Goal: Task Accomplishment & Management: Use online tool/utility

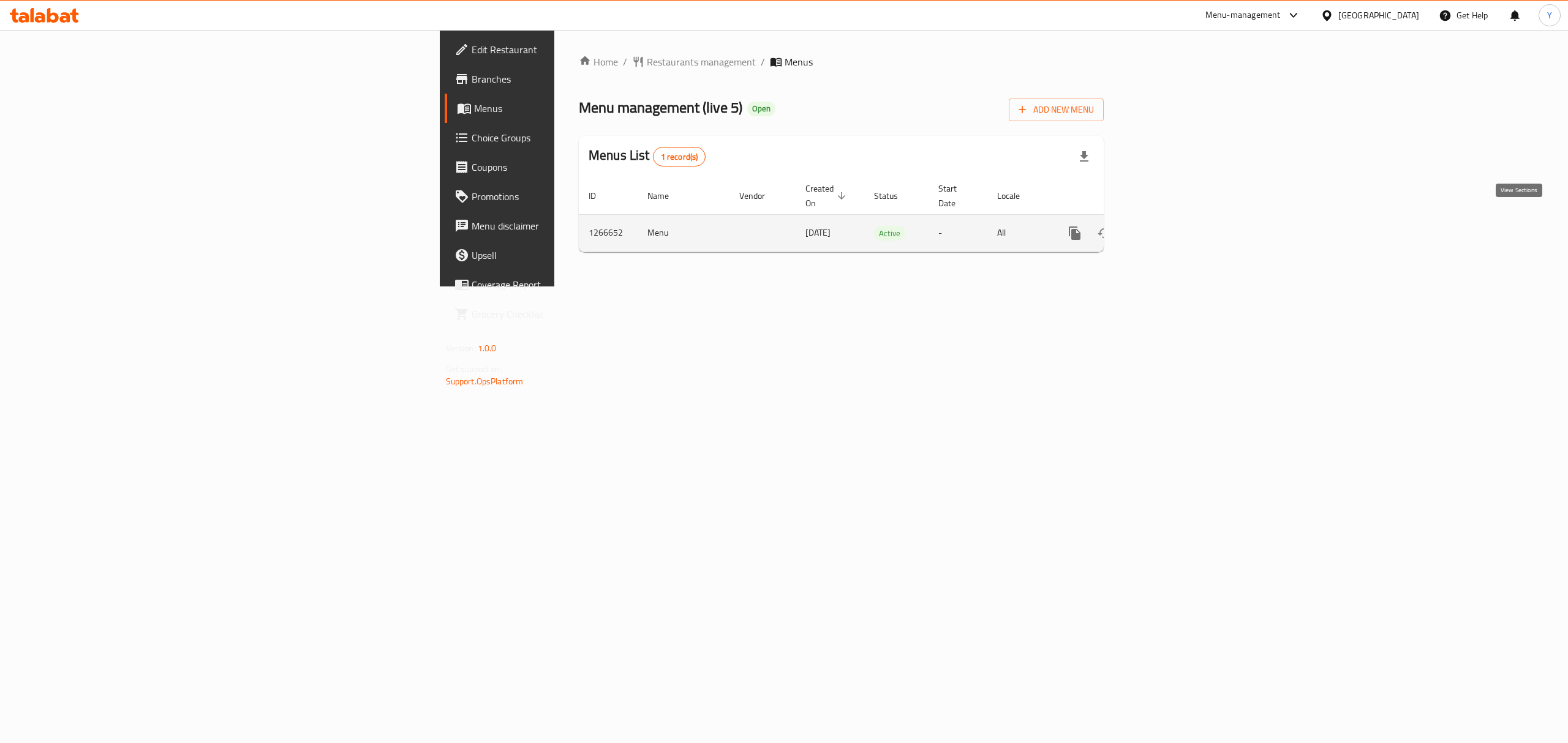
click at [1177, 228] on link "enhanced table" at bounding box center [1162, 232] width 29 height 29
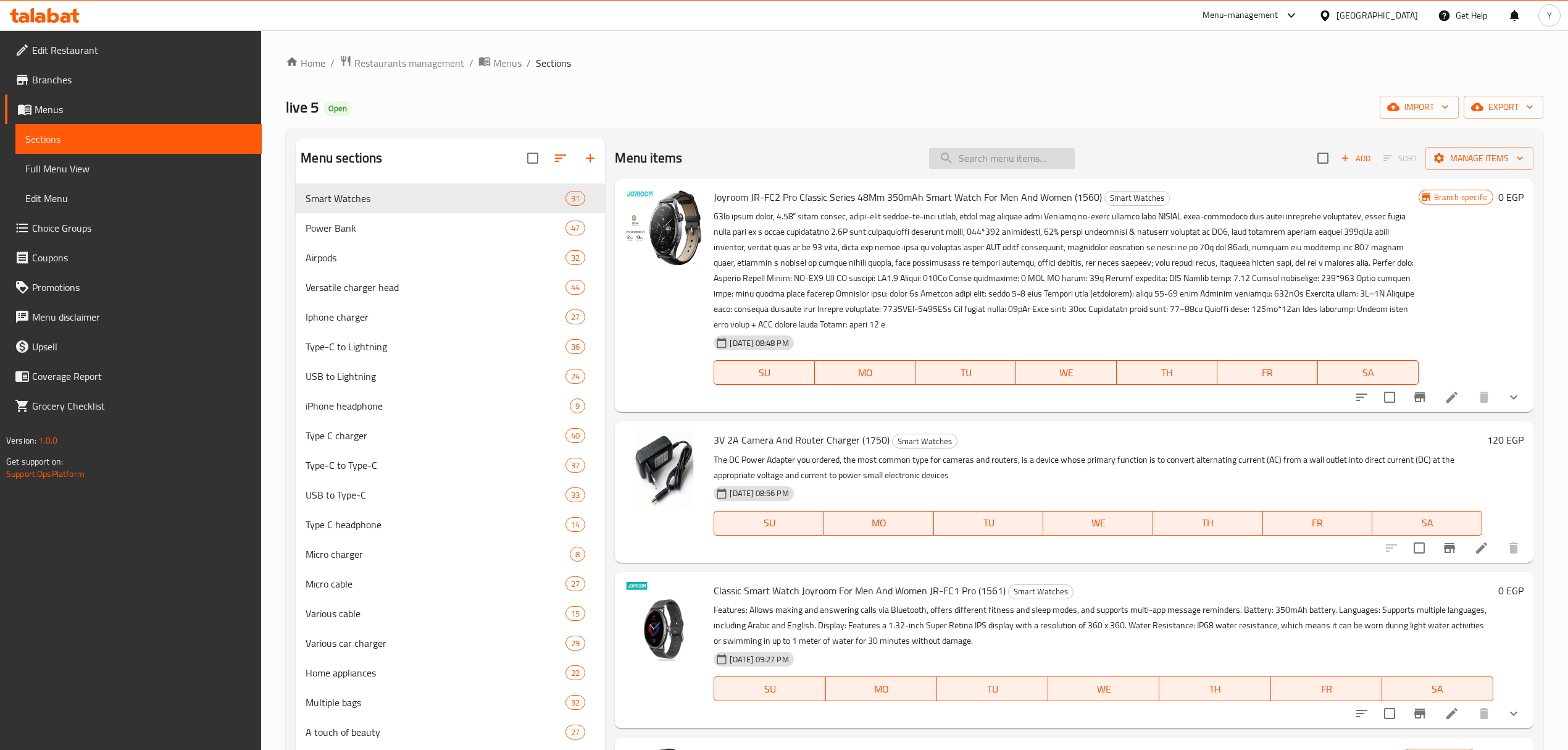
click at [974, 166] on input "search" at bounding box center [1002, 159] width 146 height 22
paste input "Borofone Power Bank With A Capacity Of 22.5 Watts, PD20 Watts, 15,000 MAh + An …"
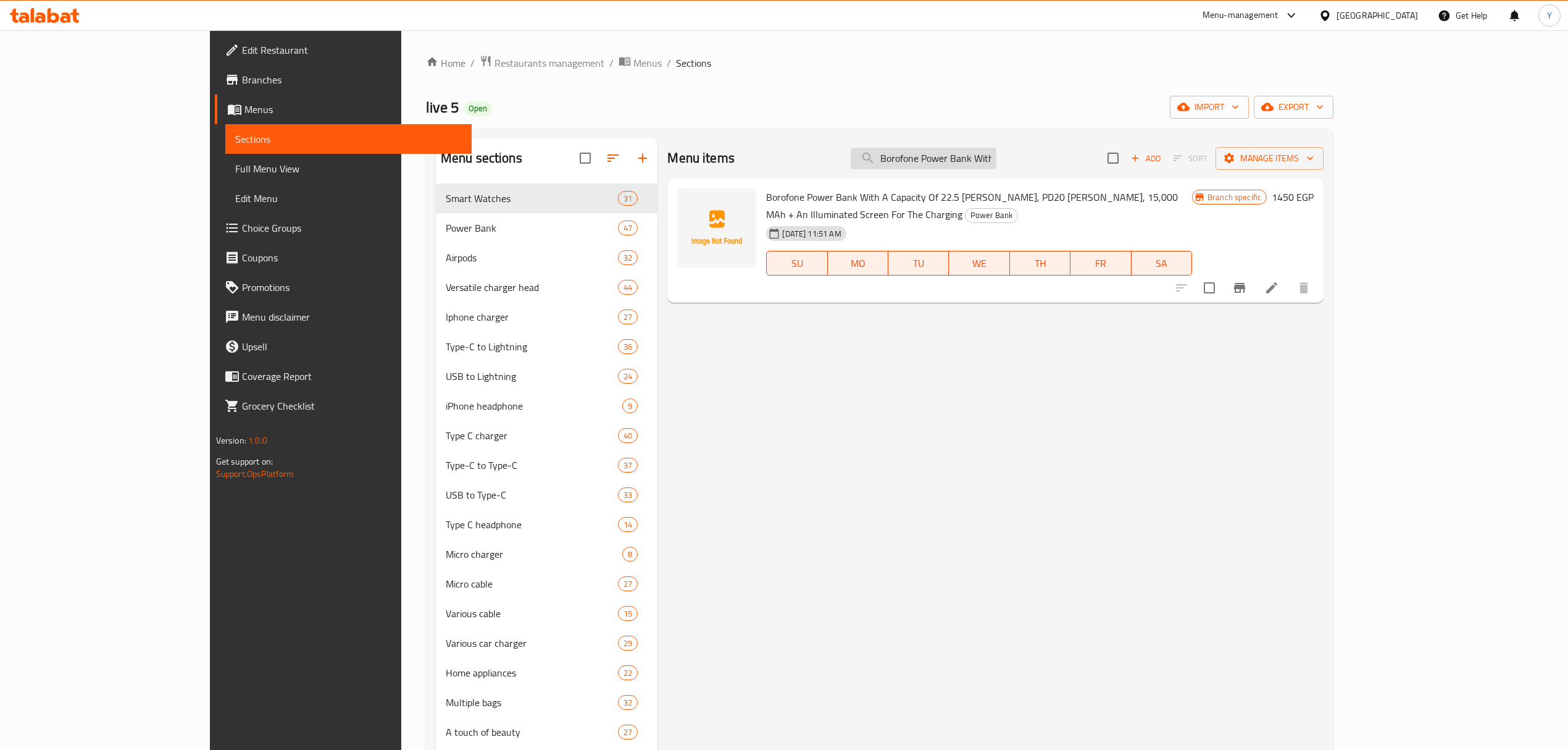
click at [996, 164] on input "Borofone Power Bank With A Capacity Of 22.5 Watts, PD20 Watts, 15,000 MAh + An …" at bounding box center [924, 159] width 146 height 22
click at [996, 163] on input "Borofone Power Bank With A Capacity Of 22.5 Watts, PD20 Watts, 15,000 MAh + An …" at bounding box center [924, 159] width 146 height 22
paste input "Power Bank With A Capacity Of 22.5 [PERSON_NAME], PD20 [PERSON_NAME], 15,000 MA…"
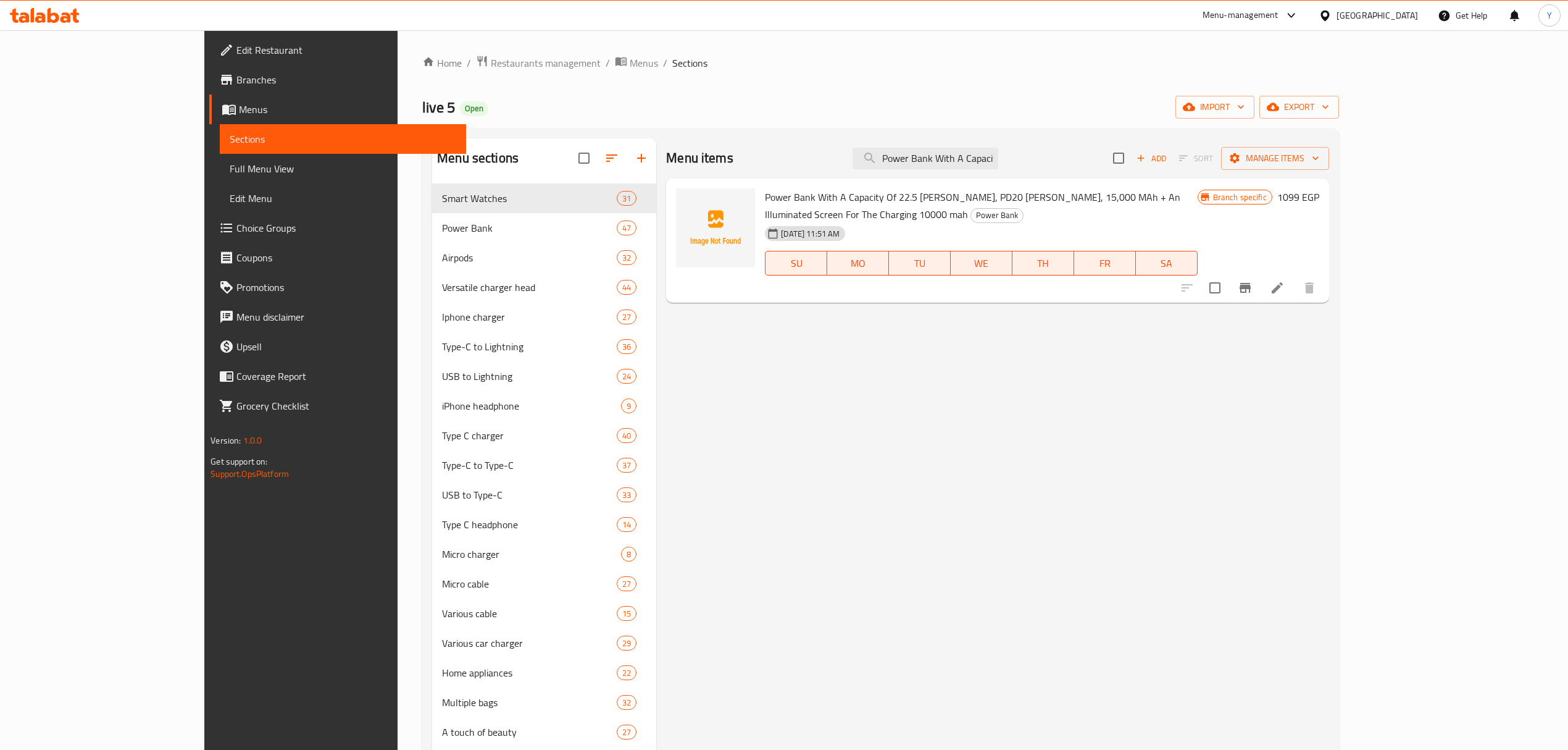
click at [1021, 141] on div "Menu items Power Bank With A Capacity Of 22.5 Watts, PD20 Watts, 15,000 MAh + A…" at bounding box center [998, 158] width 662 height 40
click at [998, 155] on input "Power Bank With A Capacity Of 22.5 [PERSON_NAME], PD20 [PERSON_NAME], 15,000 MA…" at bounding box center [925, 159] width 146 height 22
click at [1020, 144] on div "Menu items Power Bank With A Capacity Of 22.5 Watts, PD20 Watts, 15,000 MAh + A…" at bounding box center [998, 158] width 662 height 40
click at [998, 156] on input "Power Bank With A Capacity Of 22.5 [PERSON_NAME], PD20 [PERSON_NAME], 15,000 MA…" at bounding box center [925, 159] width 146 height 22
paste input "1-Borofone Power Bank With A Capacity Of 22.5W, PD20W, 15,000mAh + An Illuminat…"
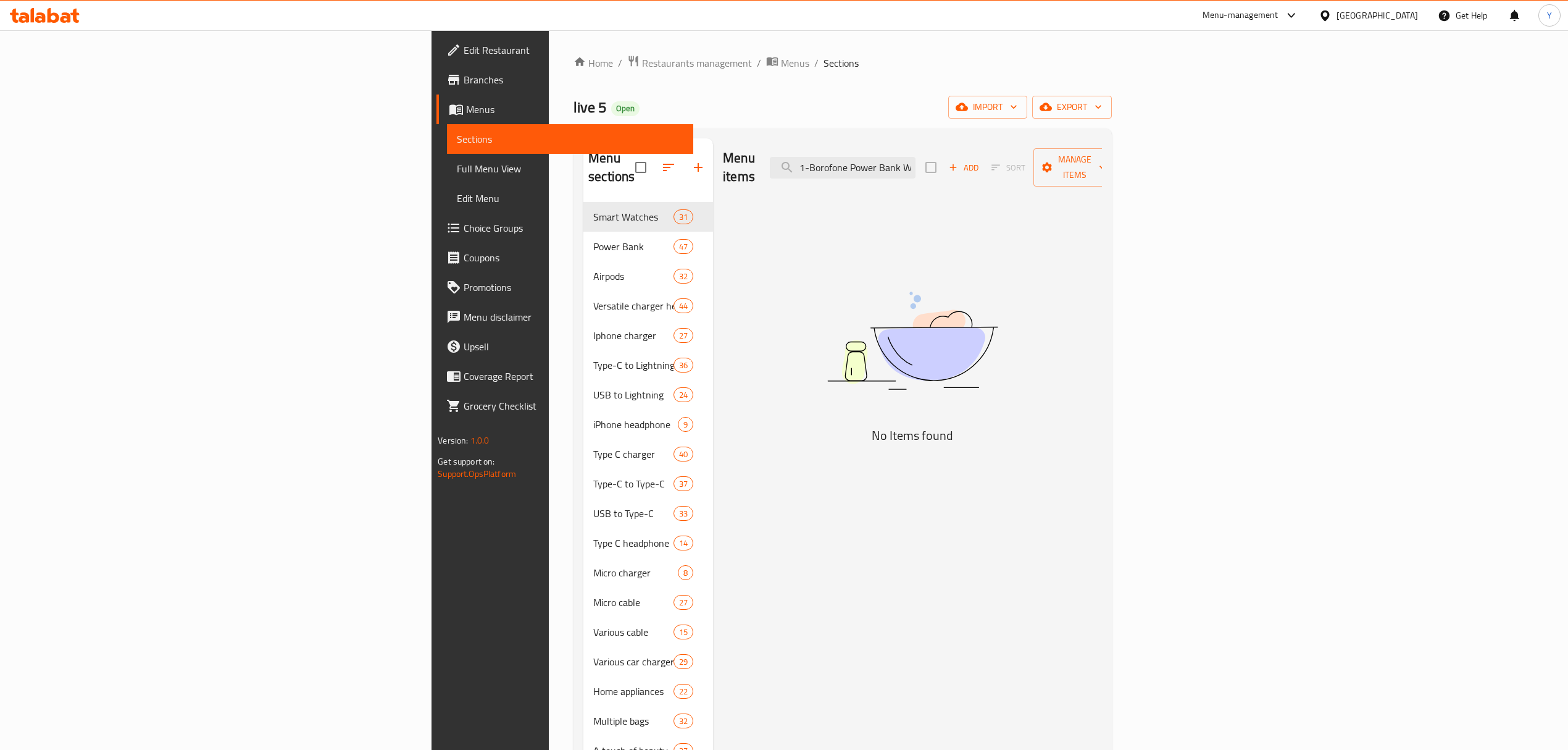
drag, startPoint x: 957, startPoint y: 162, endPoint x: 871, endPoint y: 158, distance: 86.1
click at [871, 158] on div "Menu items 1-Borofone Power Bank With A Capacity Of 22.5W, PD20W, 15,000mAh + A…" at bounding box center [912, 168] width 379 height 59
click at [916, 157] on input "1-Borofone Power Bank With A Capacity Of 22.5W, PD20W, 15,000mAh + An Illuminat…" at bounding box center [843, 168] width 146 height 22
drag, startPoint x: 966, startPoint y: 158, endPoint x: 843, endPoint y: 157, distance: 123.0
click at [848, 157] on div "Menu items 1-Borofone Power Bank With A Capacity Of 22.5W, PD20W, 15,000mAh + A…" at bounding box center [912, 168] width 379 height 59
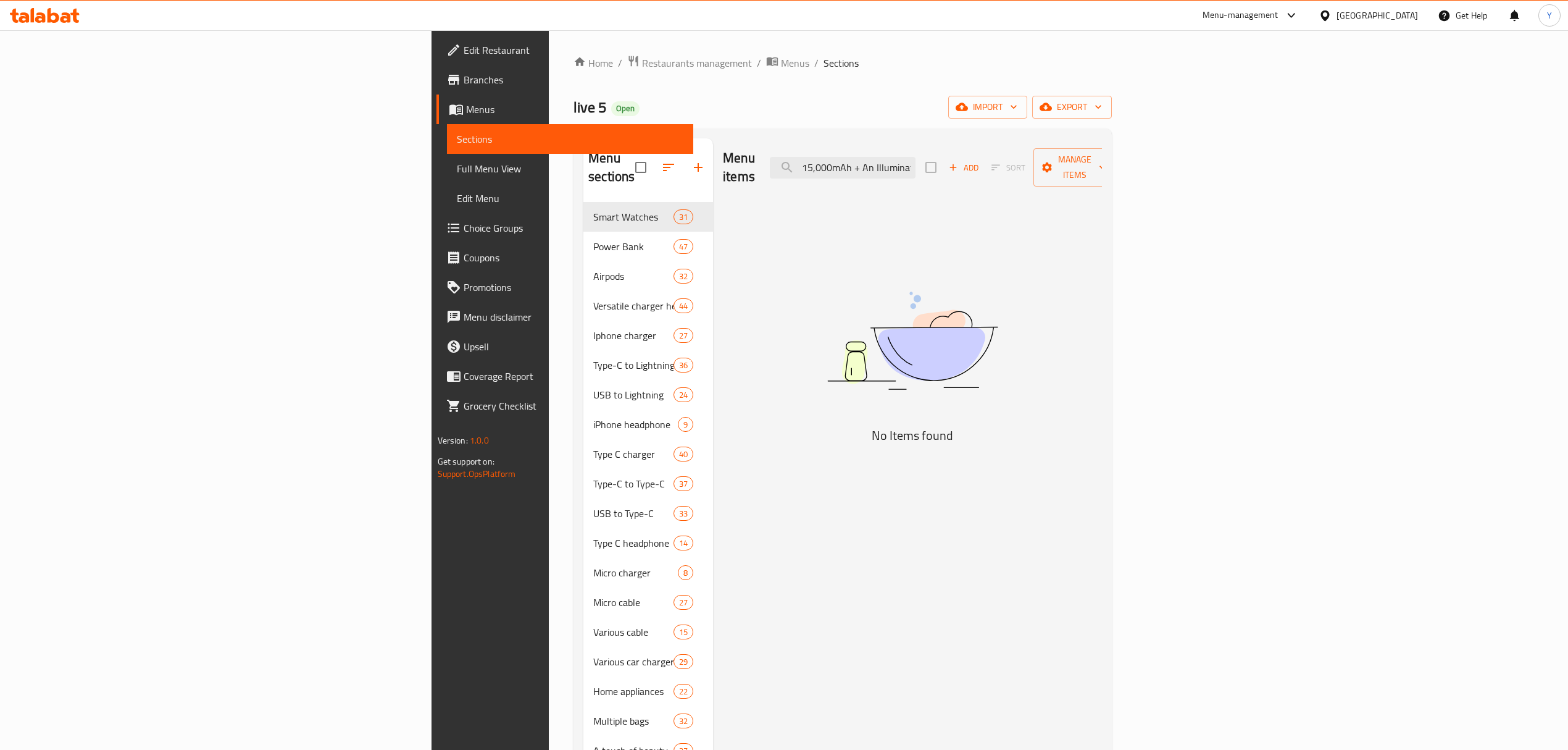
scroll to position [0, 352]
drag, startPoint x: 1069, startPoint y: 161, endPoint x: 1099, endPoint y: 164, distance: 30.1
click at [1102, 164] on div "Menu items Borofone Power Bank With A Capacity Of 22.5W, PD20W, 15,000mAh + An …" at bounding box center [912, 168] width 379 height 59
click at [916, 166] on input "Borofone Power Bank With A Capacity Of 22.5W, PD20W, 15,000mAh + An Illuminated…" at bounding box center [843, 168] width 146 height 22
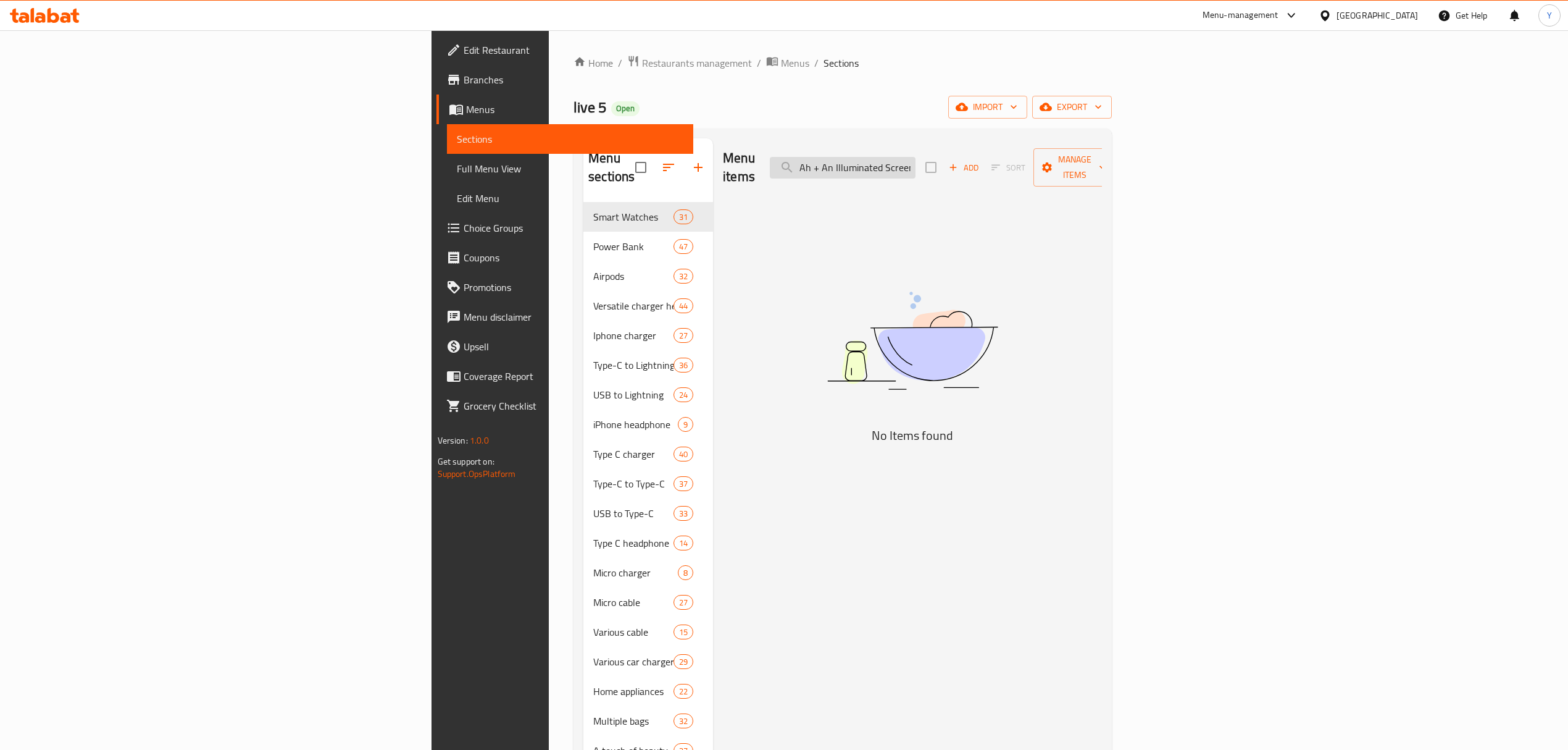
click at [916, 160] on input "Borofone Power Bank With A Capacity Of 22.5W, PD20W, 15,000mAh + An Illuminated…" at bounding box center [843, 168] width 146 height 22
paste input "Illuminated"
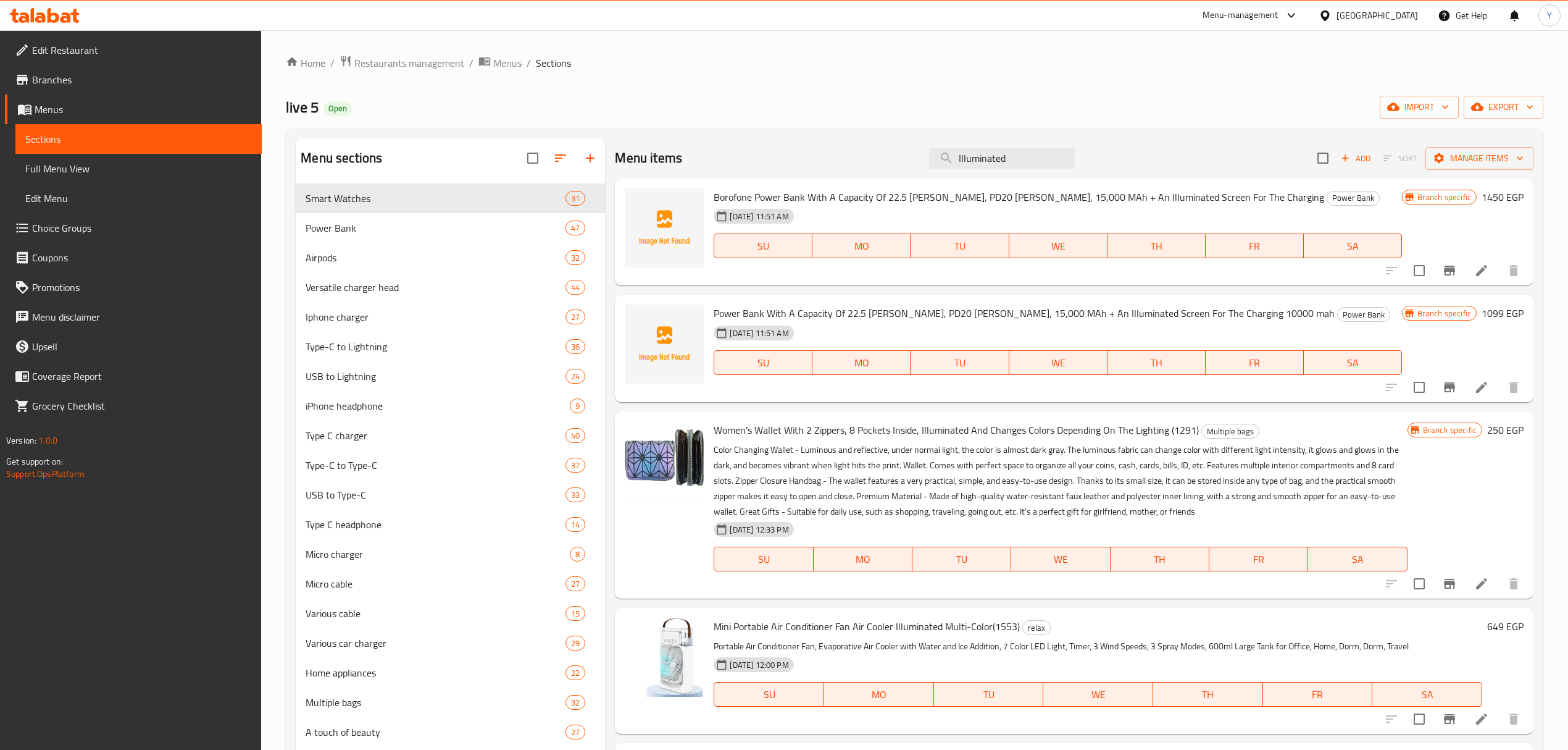
click at [1015, 147] on div "Menu items Illuminated Add Sort Manage items" at bounding box center [1073, 158] width 918 height 40
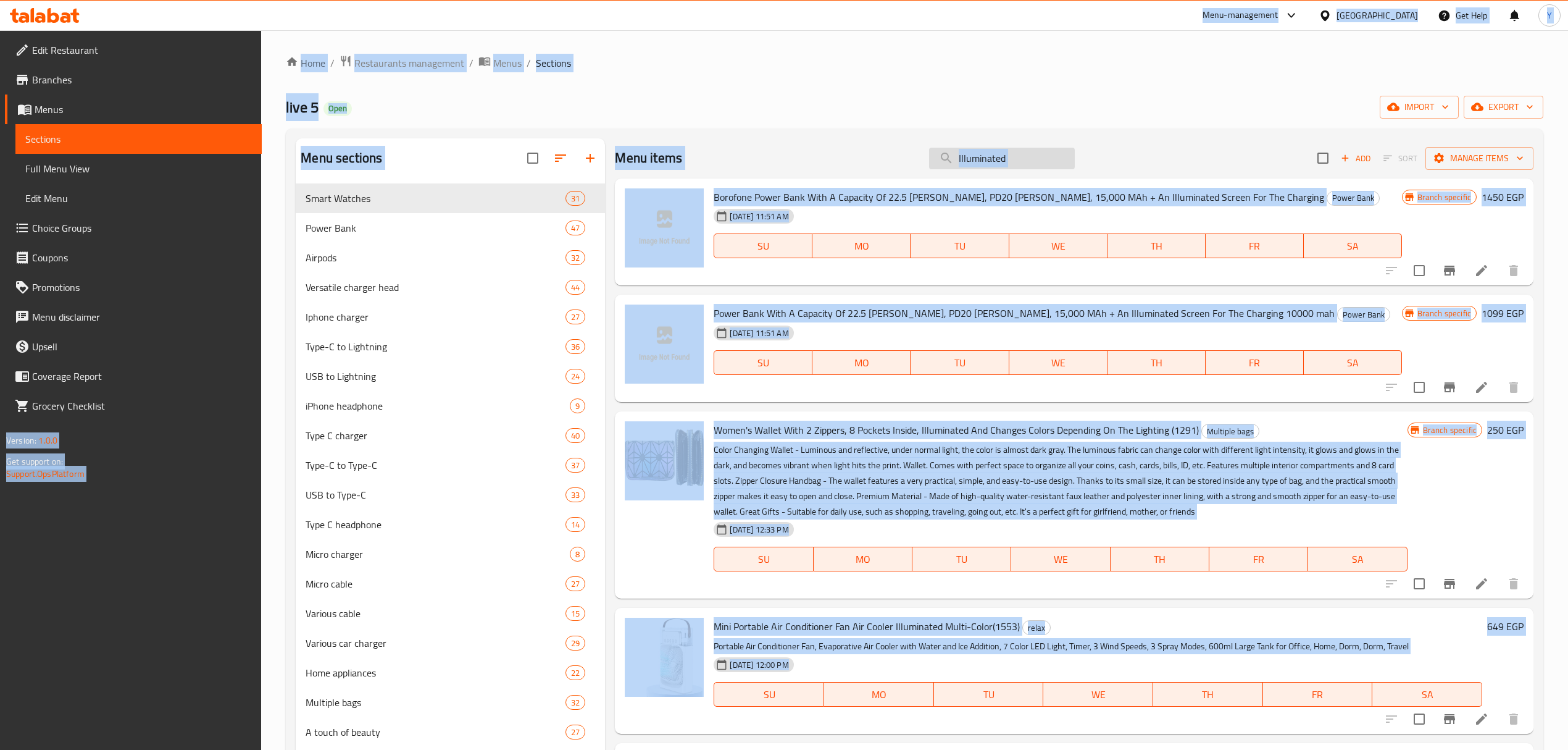
click at [1016, 149] on input "Illuminated" at bounding box center [1002, 159] width 146 height 22
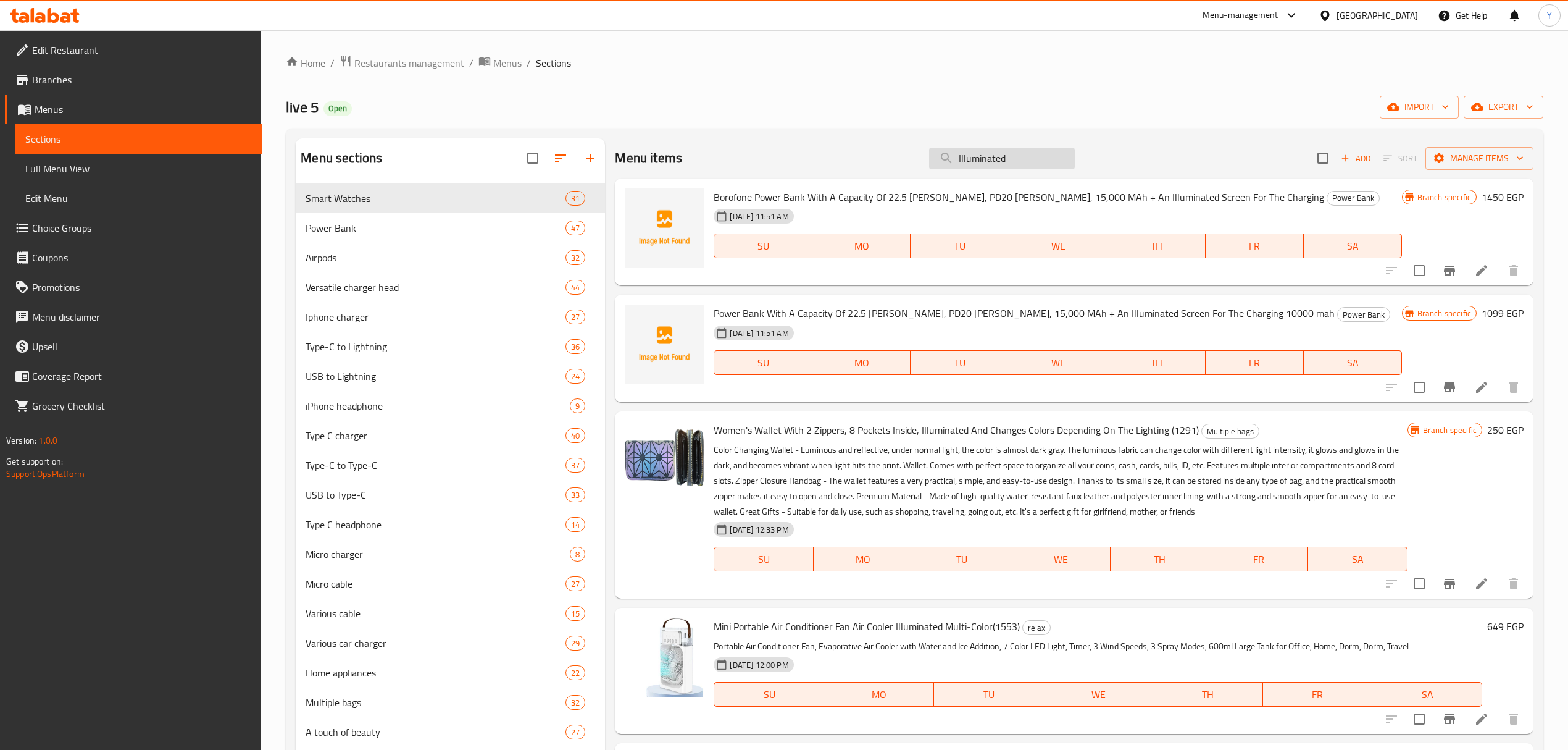
paste input "Power Bank With A Capacity Of 22.5 [PERSON_NAME], PD20 [PERSON_NAME], 15,000 MA…"
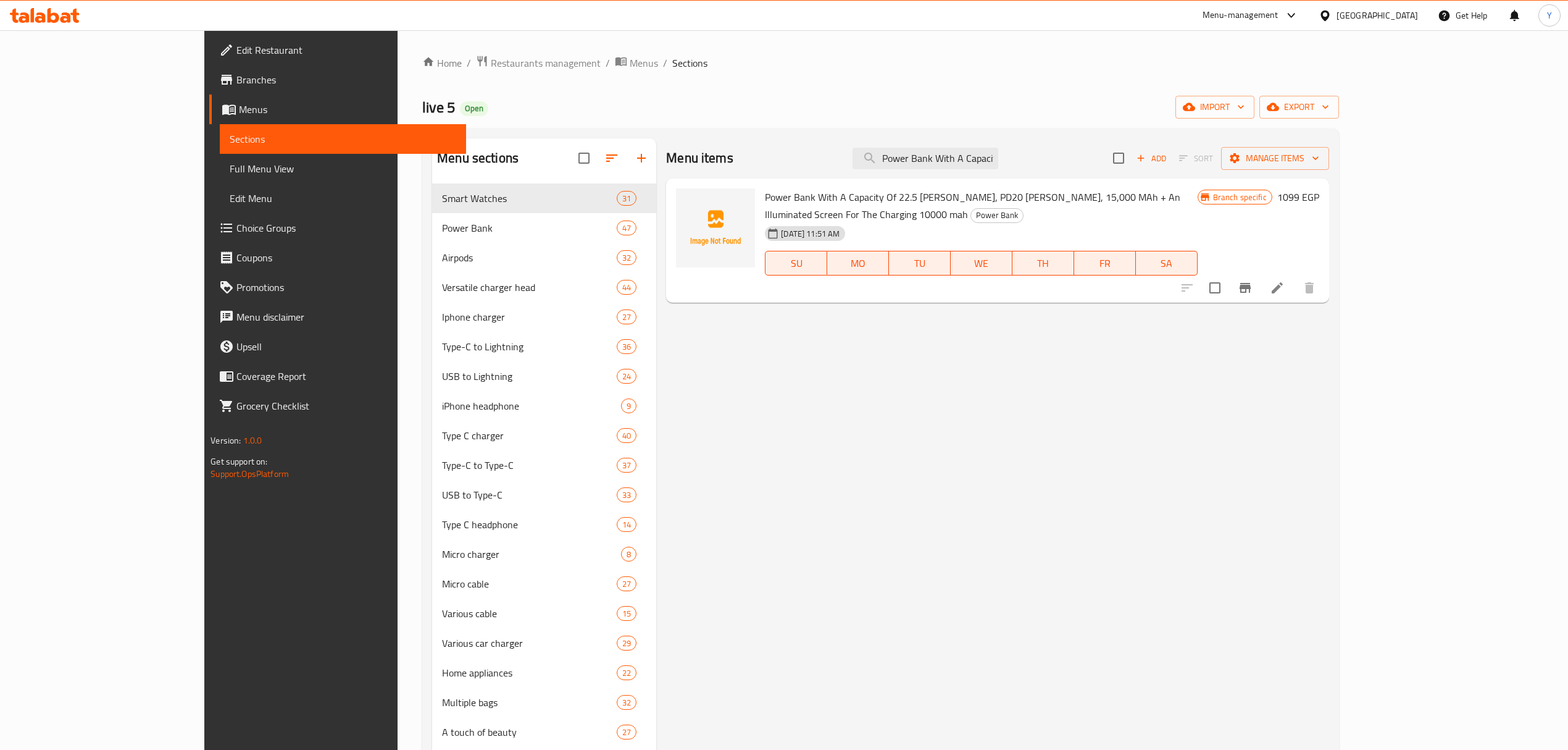
click at [1033, 175] on div "Menu items Power Bank With A Capacity Of 22.5 Watts, PD20 Watts, 15,000 MAh + A…" at bounding box center [998, 158] width 662 height 40
click at [1036, 172] on div "Menu items Power Bank With A Capacity Of 22.5 Watts, PD20 Watts, 15,000 MAh + A…" at bounding box center [998, 158] width 662 height 40
click at [998, 164] on input "Power Bank With A Capacity Of 22.5 [PERSON_NAME], PD20 [PERSON_NAME], 15,000 MA…" at bounding box center [925, 159] width 146 height 22
paste input "Borofone Power Bank With A Capacity Of 22.5 Watts, PD20 Watts, 15,000 MAh + An …"
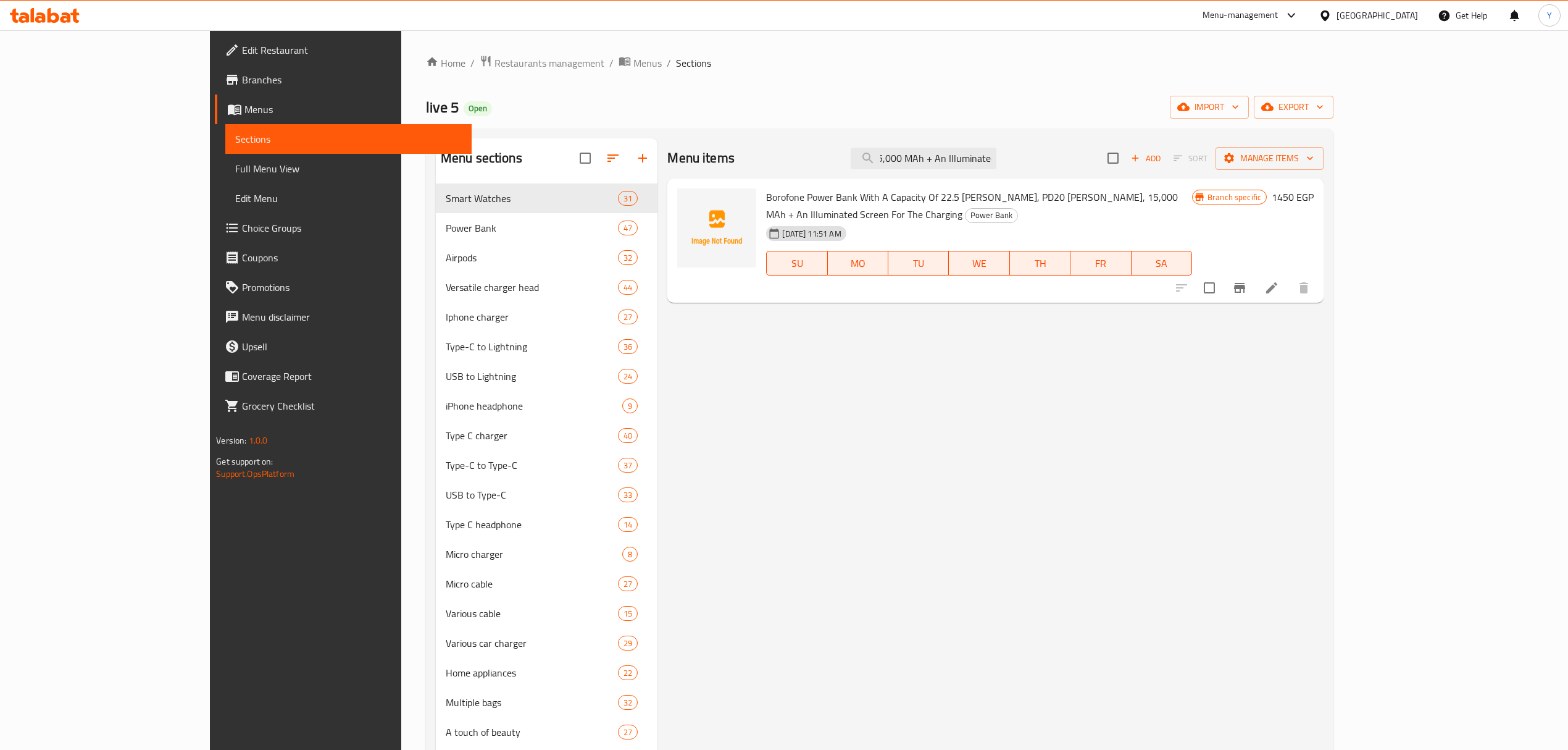
type input "Borofone Power Bank With A Capacity Of 22.5 Watts, PD20 Watts, 15,000 MAh + An …"
click at [215, 37] on link "Edit Restaurant" at bounding box center [343, 50] width 257 height 29
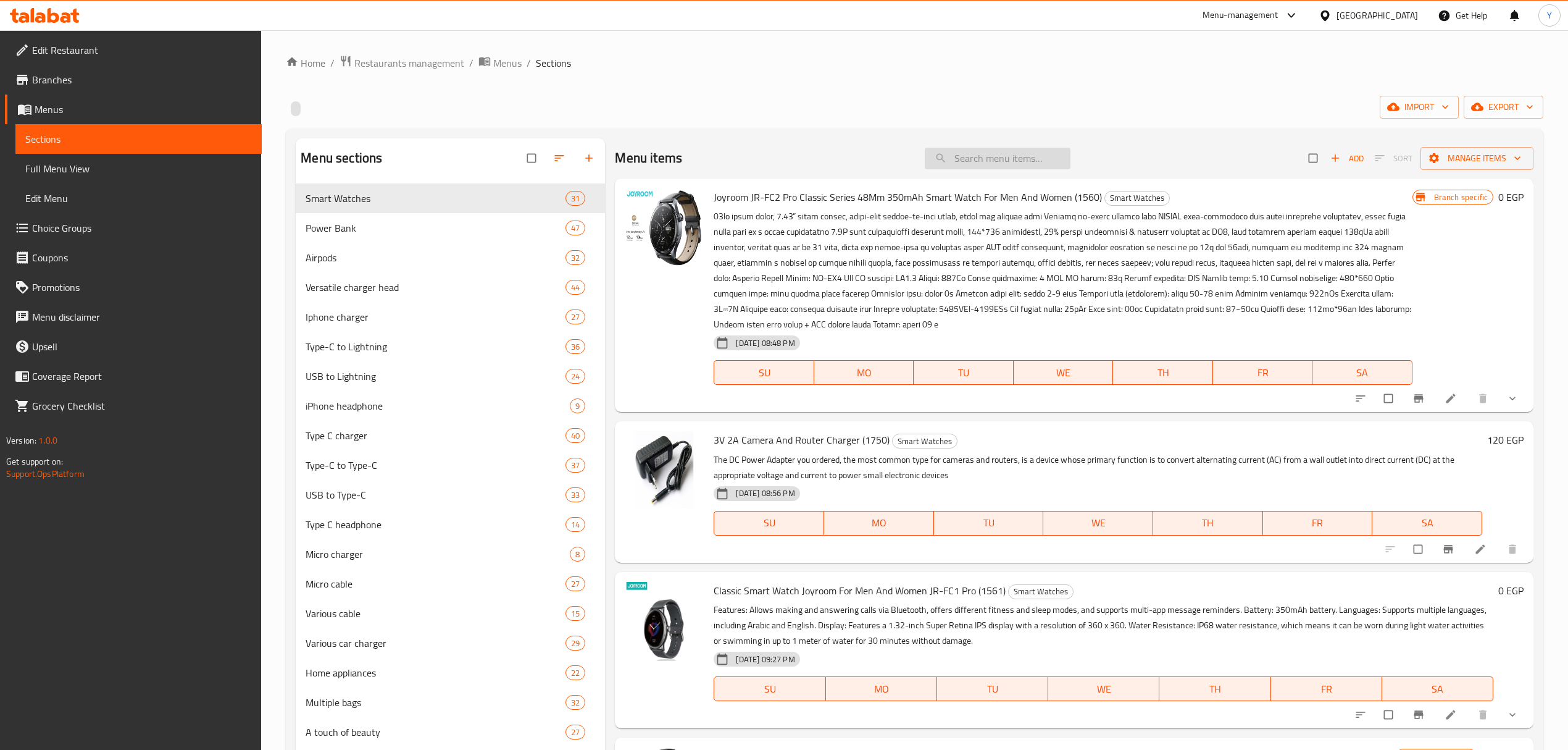
click at [1062, 156] on input "search" at bounding box center [998, 159] width 146 height 22
paste input "Power Bank With A Capacity Of 22.5 [PERSON_NAME], PD20 [PERSON_NAME], 15,000 MA…"
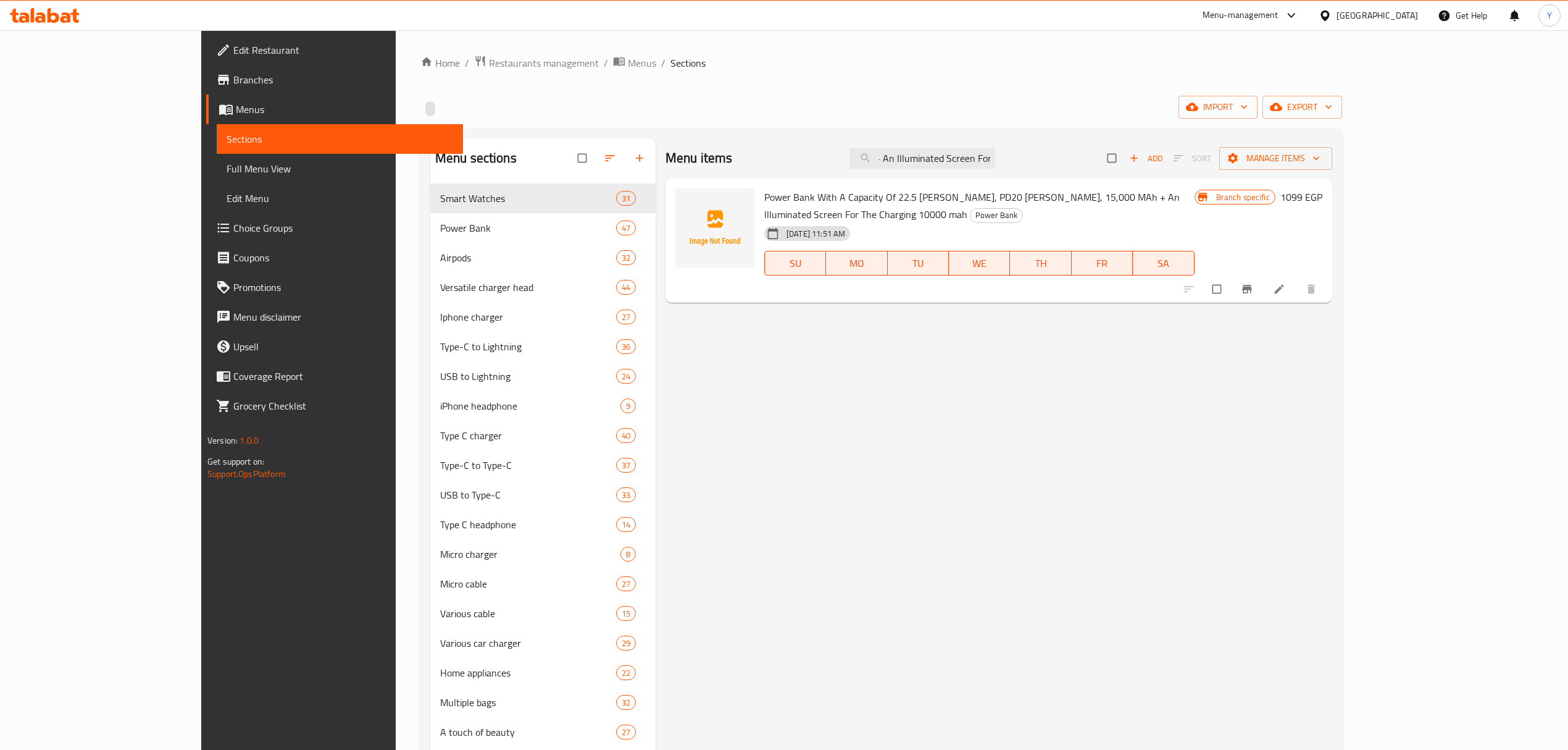
type input "Power Bank With A Capacity Of 22.5 [PERSON_NAME], PD20 [PERSON_NAME], 15,000 MA…"
